Goal: Task Accomplishment & Management: Manage account settings

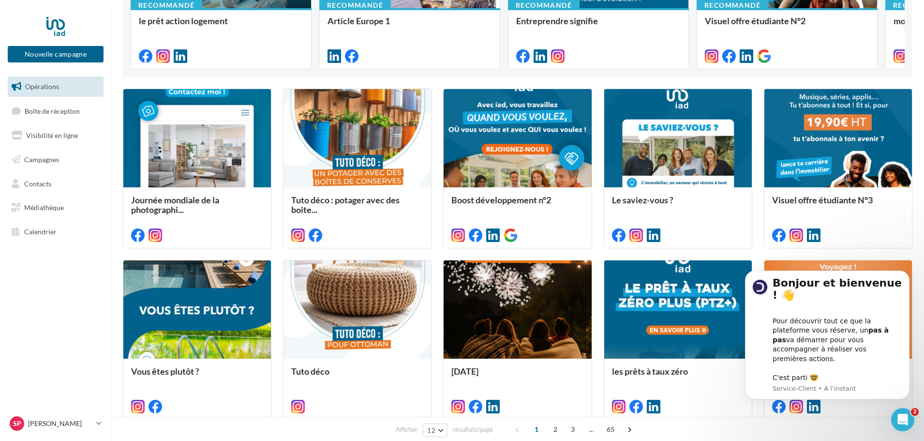
scroll to position [454, 0]
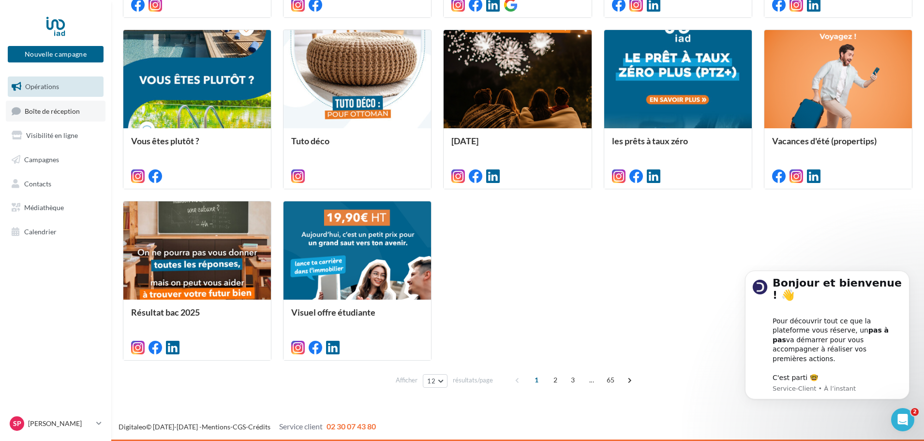
click at [46, 110] on span "Boîte de réception" at bounding box center [52, 110] width 55 height 8
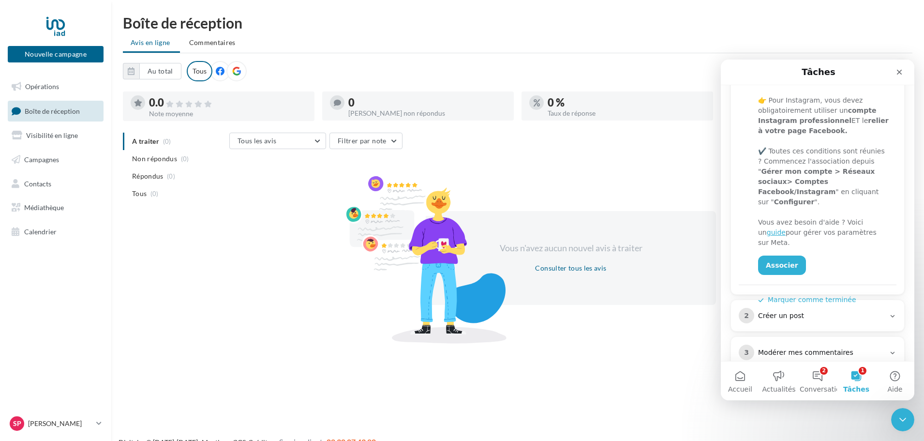
scroll to position [211, 0]
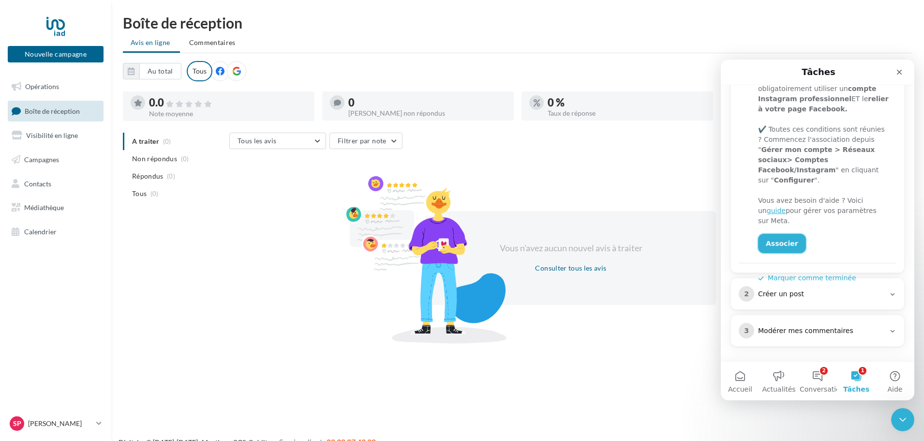
click at [775, 234] on link "Associer" at bounding box center [782, 243] width 48 height 19
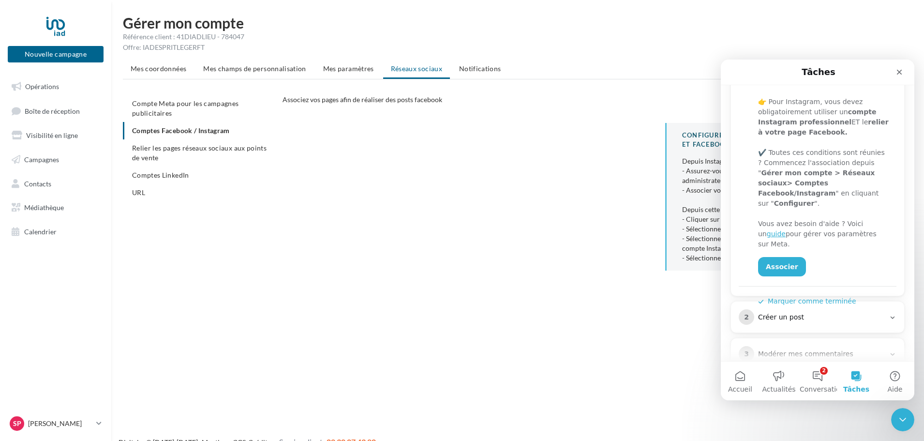
scroll to position [188, 0]
click at [773, 256] on link "Associer" at bounding box center [782, 265] width 48 height 19
click at [775, 256] on link "Associer" at bounding box center [782, 265] width 48 height 19
click at [899, 76] on div "Fermer" at bounding box center [899, 71] width 17 height 17
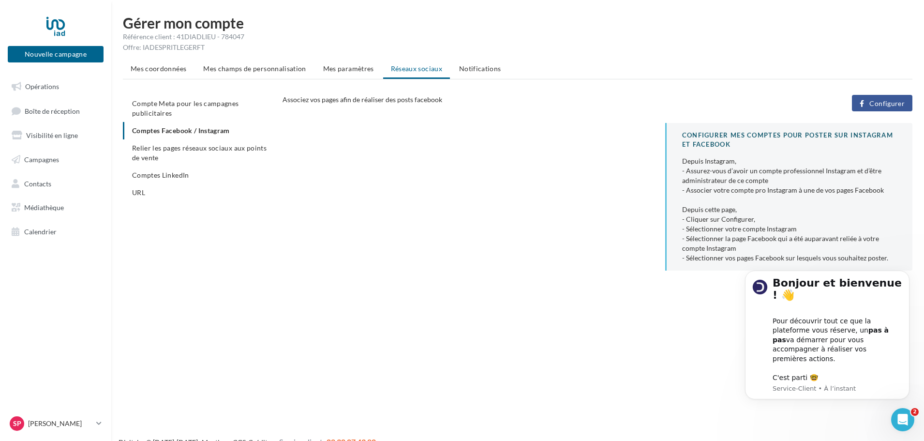
scroll to position [0, 0]
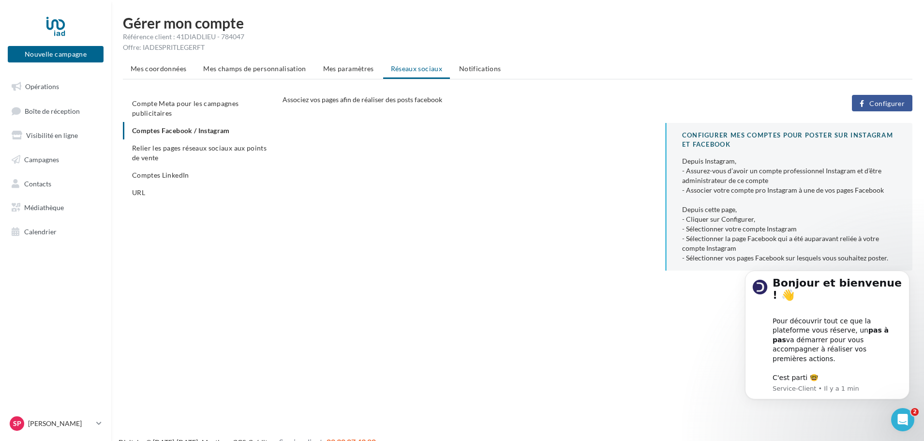
click at [205, 131] on ul "Compte Meta pour les campagnes publicitaires Comptes Facebook / Instagram Relie…" at bounding box center [199, 148] width 152 height 106
click at [886, 106] on span "Configurer" at bounding box center [886, 104] width 35 height 8
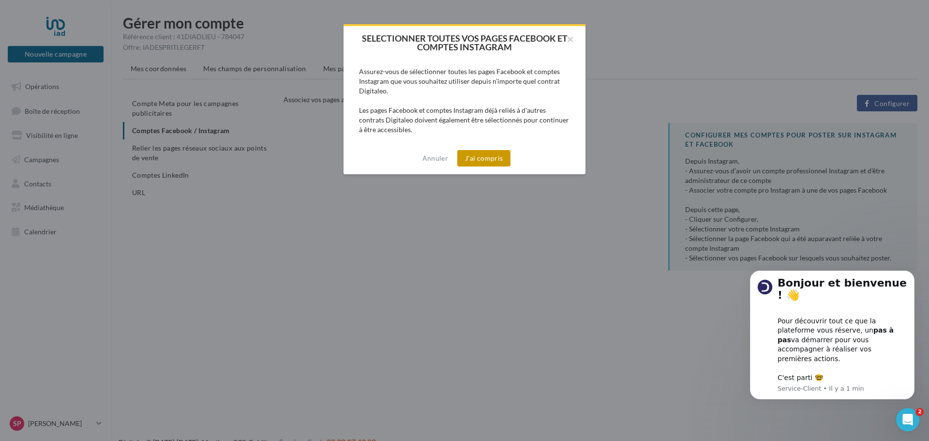
click at [486, 153] on button "J'ai compris" at bounding box center [483, 158] width 53 height 16
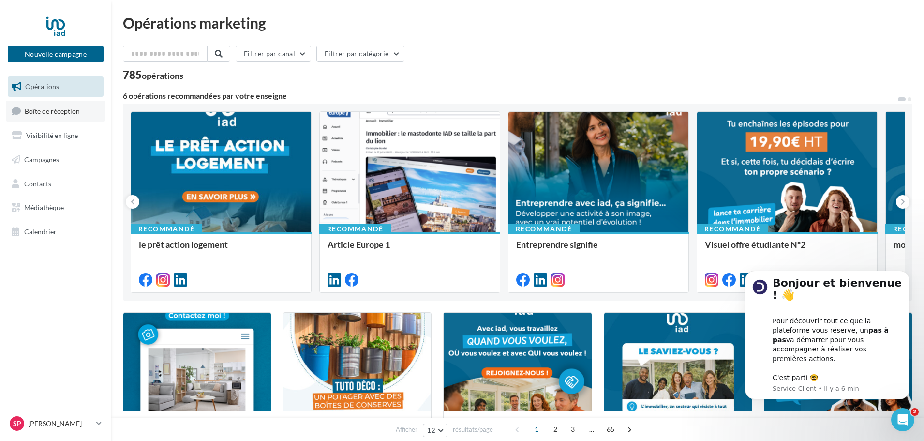
click at [60, 109] on span "Boîte de réception" at bounding box center [52, 110] width 55 height 8
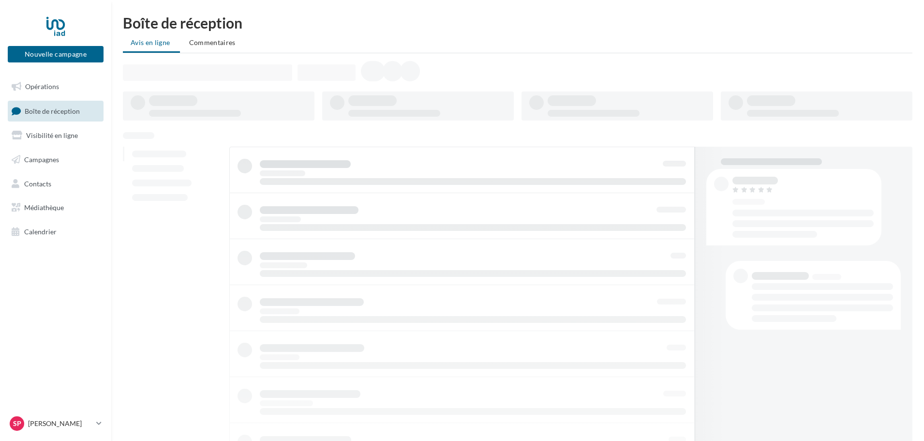
click at [53, 92] on link "Opérations" at bounding box center [56, 86] width 100 height 20
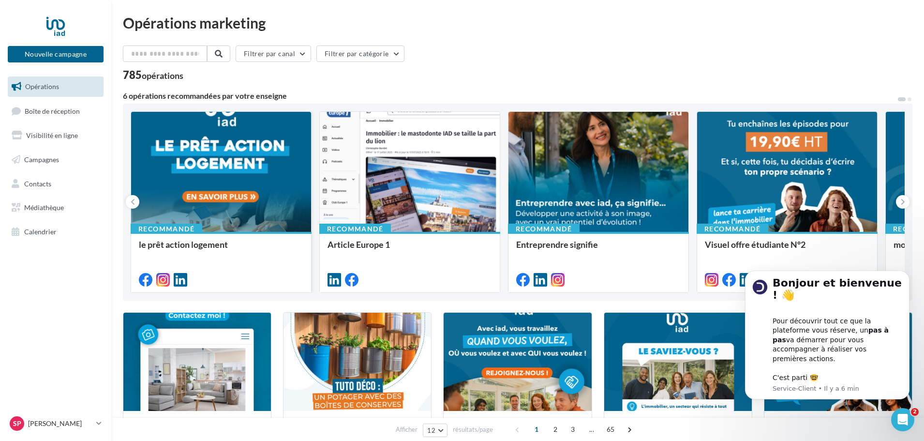
click at [176, 247] on span "le prêt action logement" at bounding box center [183, 244] width 89 height 11
click at [41, 115] on link "Boîte de réception" at bounding box center [56, 111] width 100 height 21
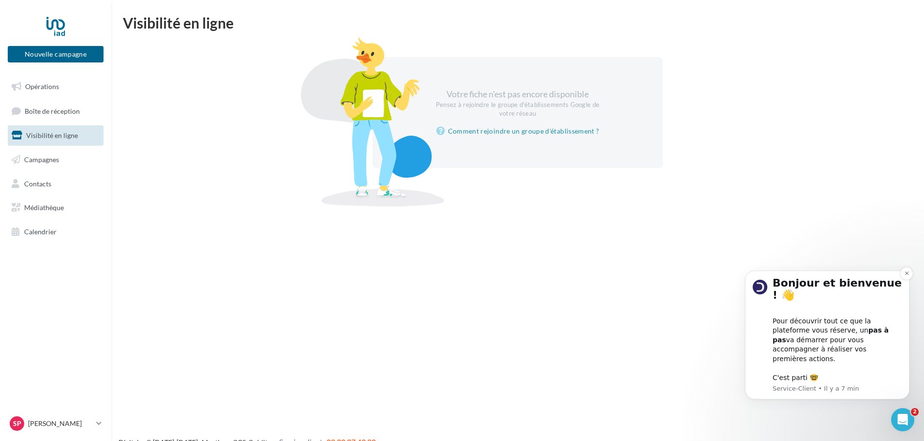
scroll to position [15, 0]
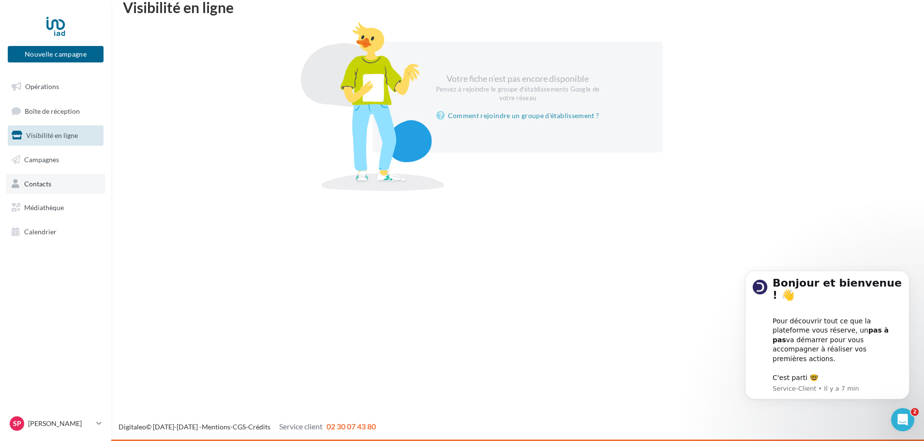
click at [45, 174] on link "Contacts" at bounding box center [56, 184] width 100 height 20
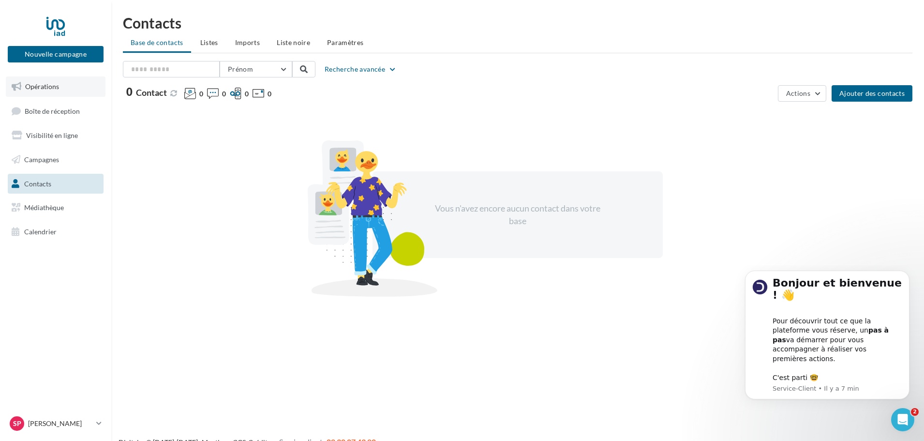
click at [37, 89] on span "Opérations" at bounding box center [42, 86] width 34 height 8
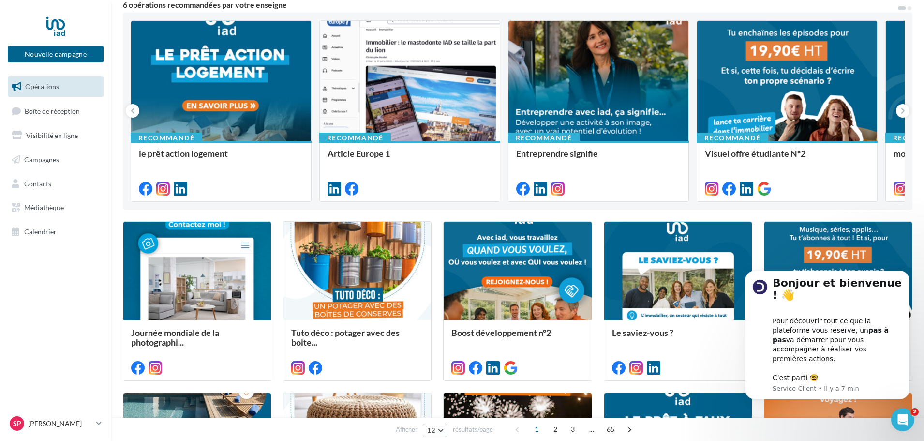
scroll to position [129, 0]
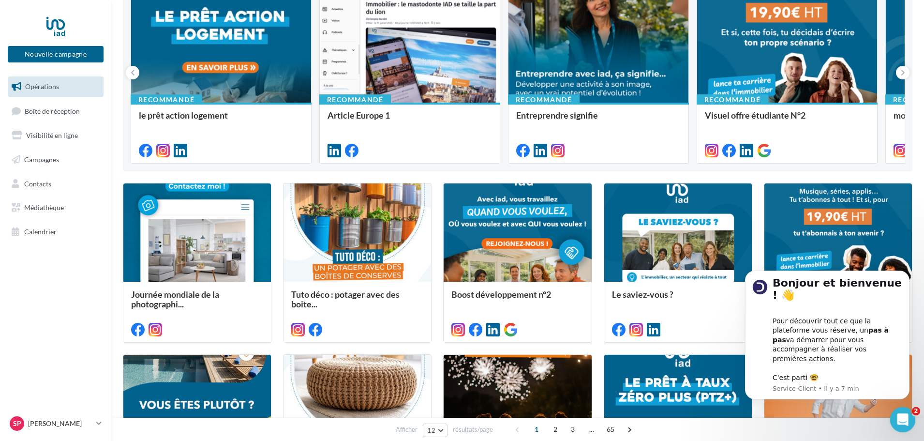
click at [900, 414] on icon "Ouvrir le Messenger Intercom" at bounding box center [902, 418] width 16 height 16
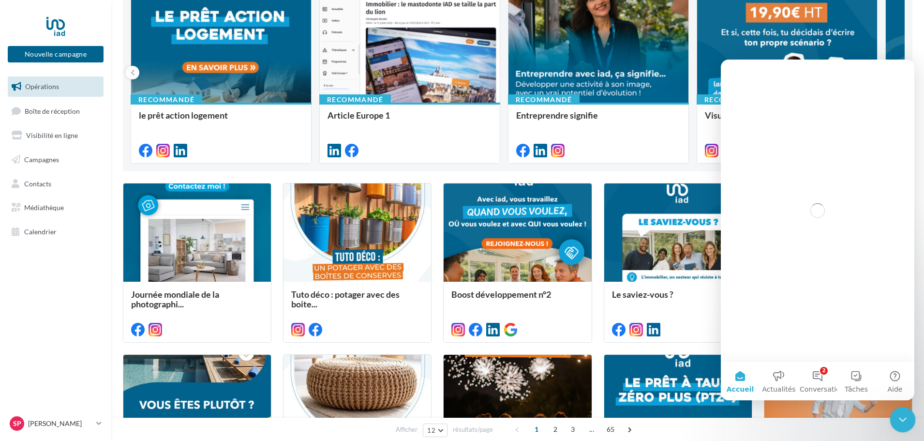
scroll to position [0, 0]
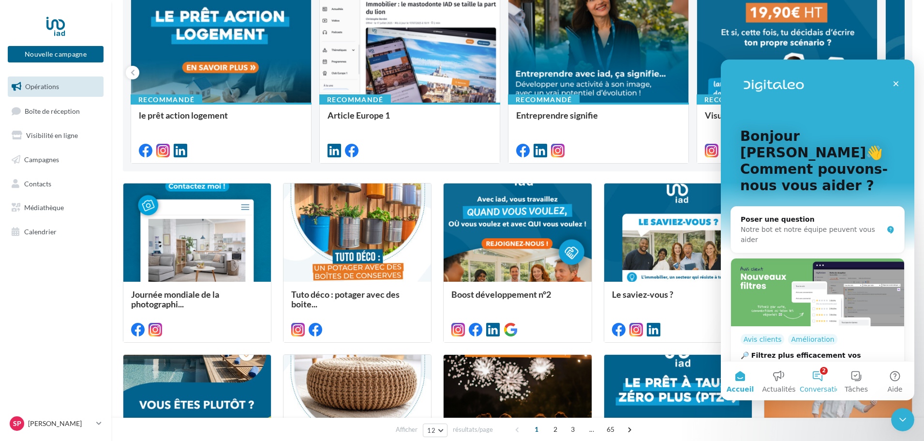
click at [822, 371] on button "2 Conversations" at bounding box center [817, 380] width 39 height 39
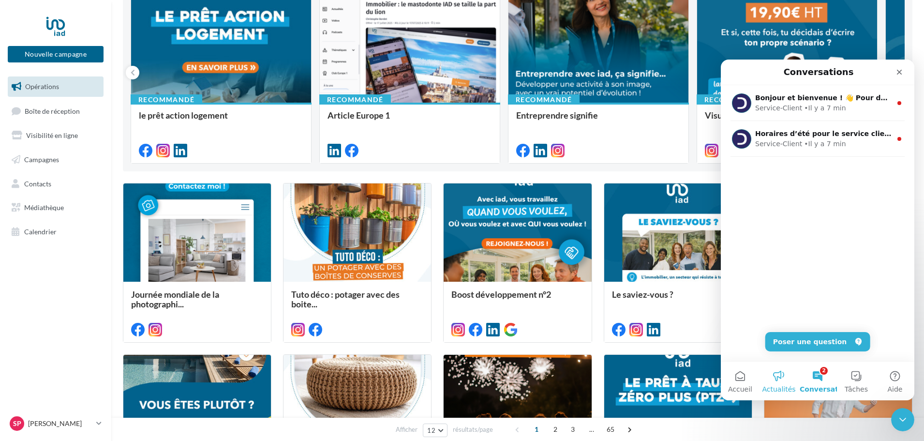
click at [786, 376] on button "Actualités" at bounding box center [779, 380] width 39 height 39
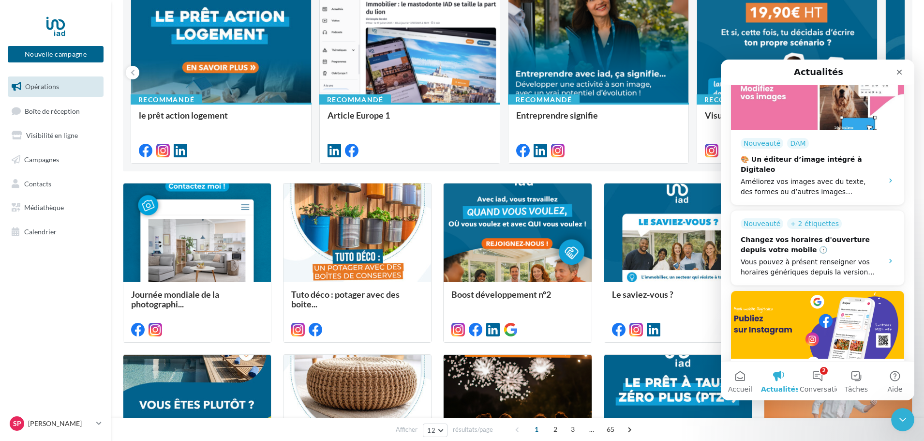
scroll to position [492, 0]
click at [807, 290] on img "Intercom Messenger" at bounding box center [817, 324] width 173 height 68
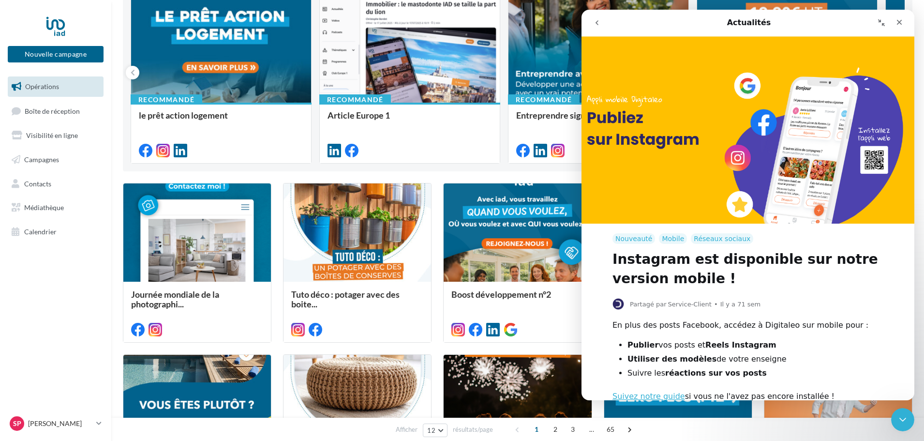
click at [601, 22] on button "go back" at bounding box center [597, 23] width 18 height 18
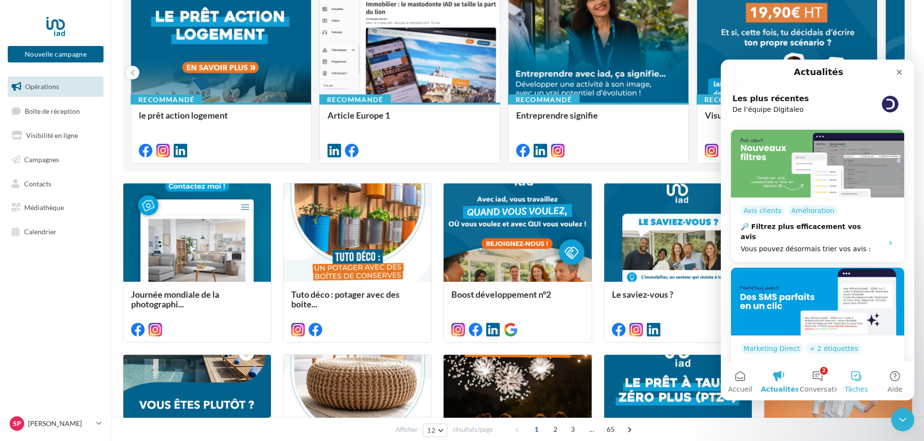
drag, startPoint x: 862, startPoint y: 378, endPoint x: 859, endPoint y: 384, distance: 5.8
click at [859, 384] on button "Tâches" at bounding box center [856, 380] width 39 height 39
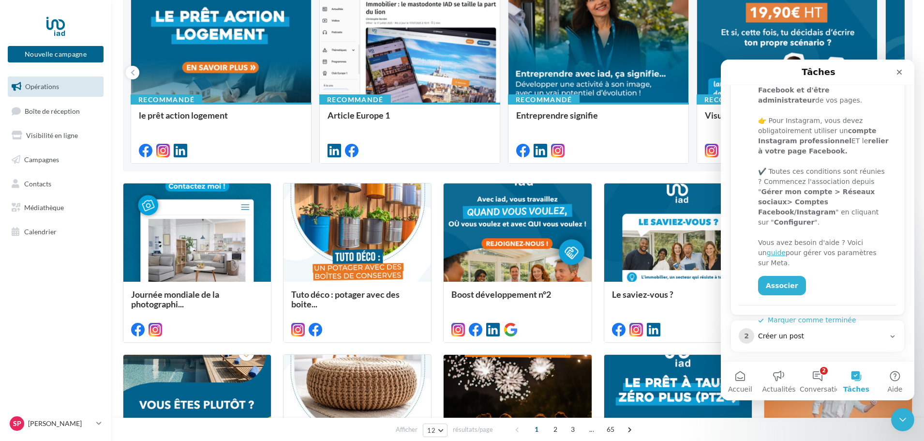
scroll to position [169, 0]
click at [779, 275] on link "Associer" at bounding box center [782, 284] width 48 height 19
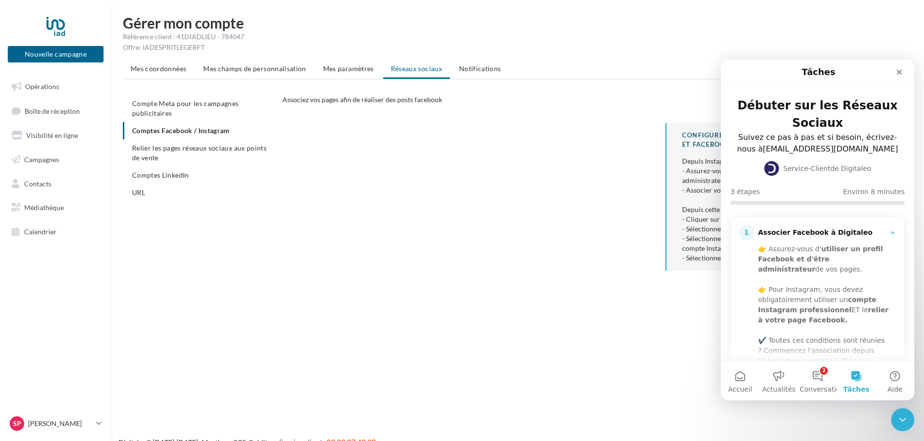
click at [645, 199] on div "CONFIGURER MES COMPTES POUR POSTER sur instagram et facebook Depuis Instagram, …" at bounding box center [602, 200] width 638 height 155
click at [893, 78] on div "Fermer" at bounding box center [899, 71] width 17 height 17
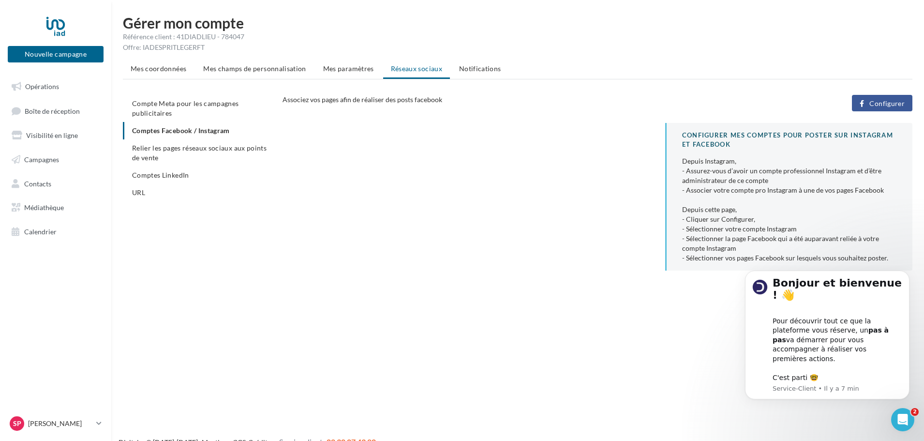
click at [868, 108] on button "Configurer" at bounding box center [882, 103] width 60 height 16
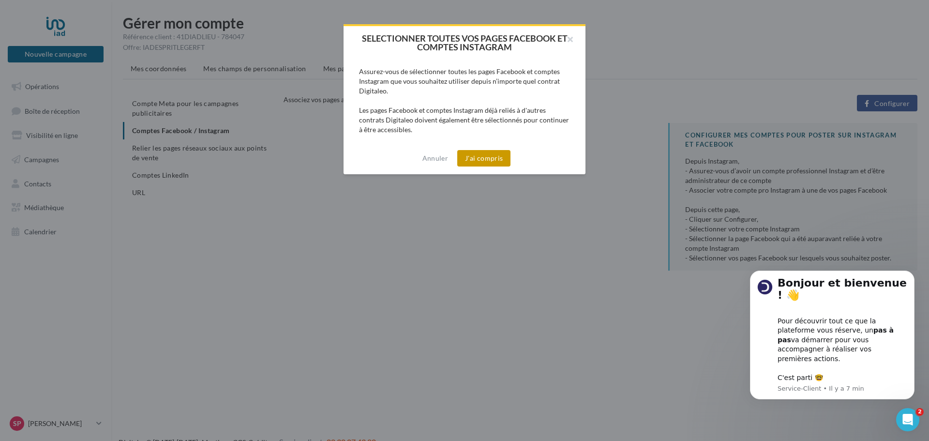
click at [487, 155] on button "J'ai compris" at bounding box center [483, 158] width 53 height 16
